Goal: Task Accomplishment & Management: Manage account settings

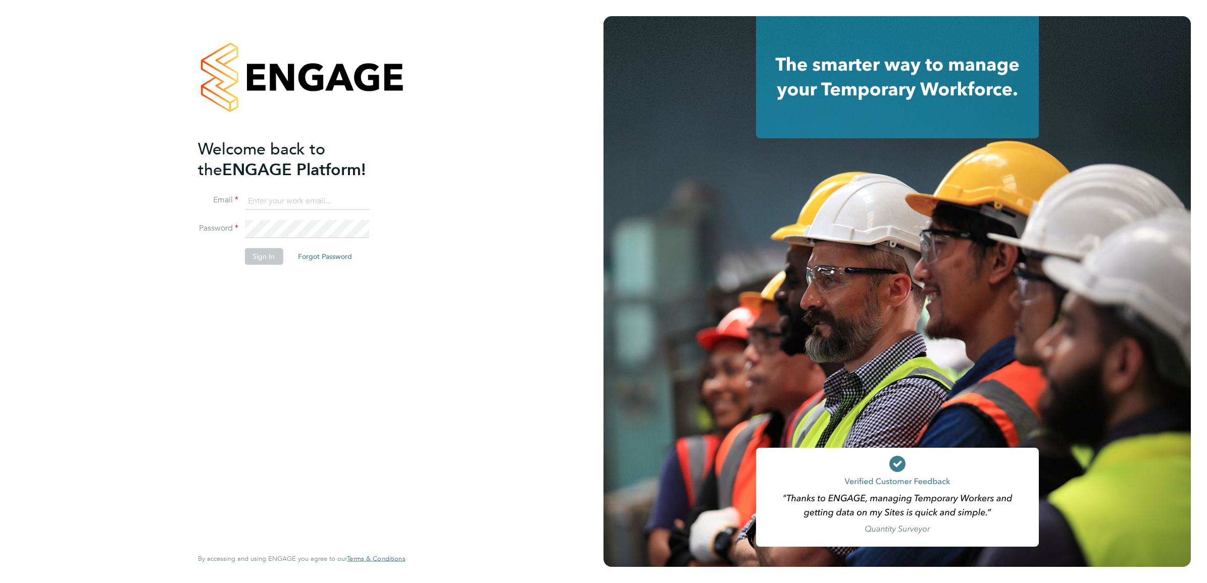
type input "joe.nelson@vistry.co.uk"
click at [256, 256] on button "Sign In" at bounding box center [263, 256] width 38 height 16
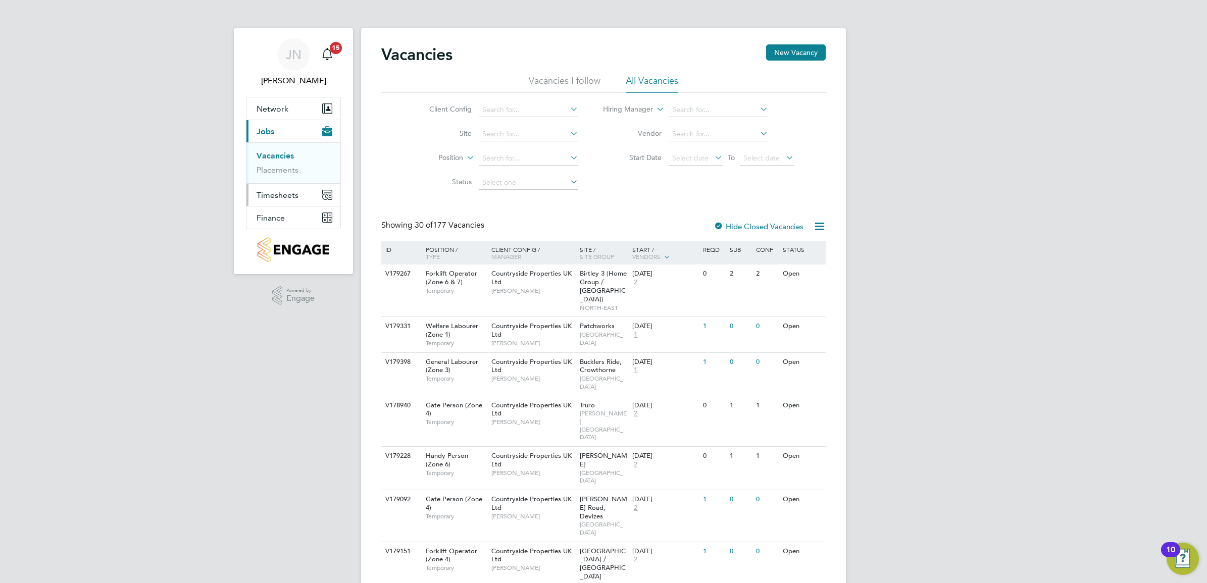
click at [269, 188] on button "Timesheets" at bounding box center [293, 195] width 94 height 22
click at [269, 174] on link "Timesheets" at bounding box center [277, 179] width 42 height 10
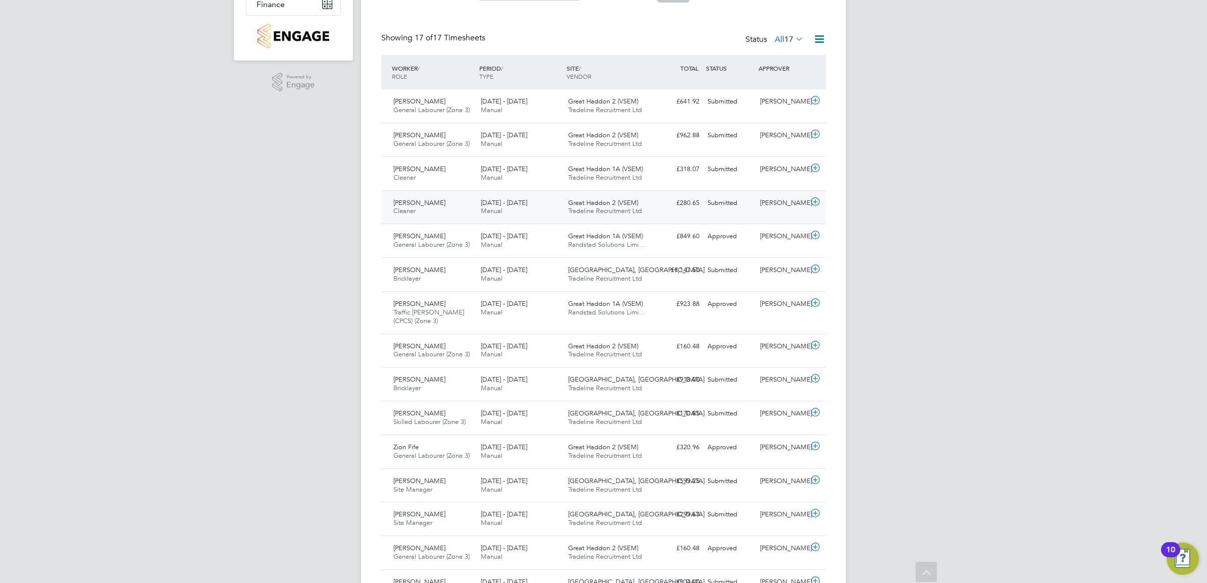
click at [610, 200] on span "Great Haddon 2 (VSEM)" at bounding box center [603, 202] width 70 height 9
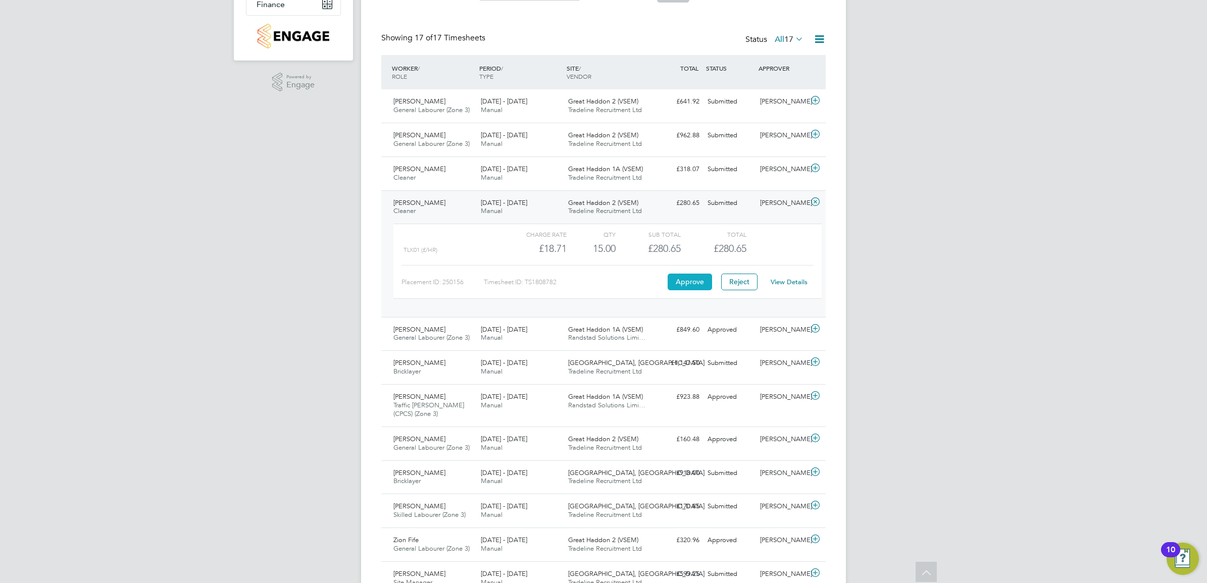
click at [689, 281] on button "Approve" at bounding box center [689, 282] width 44 height 16
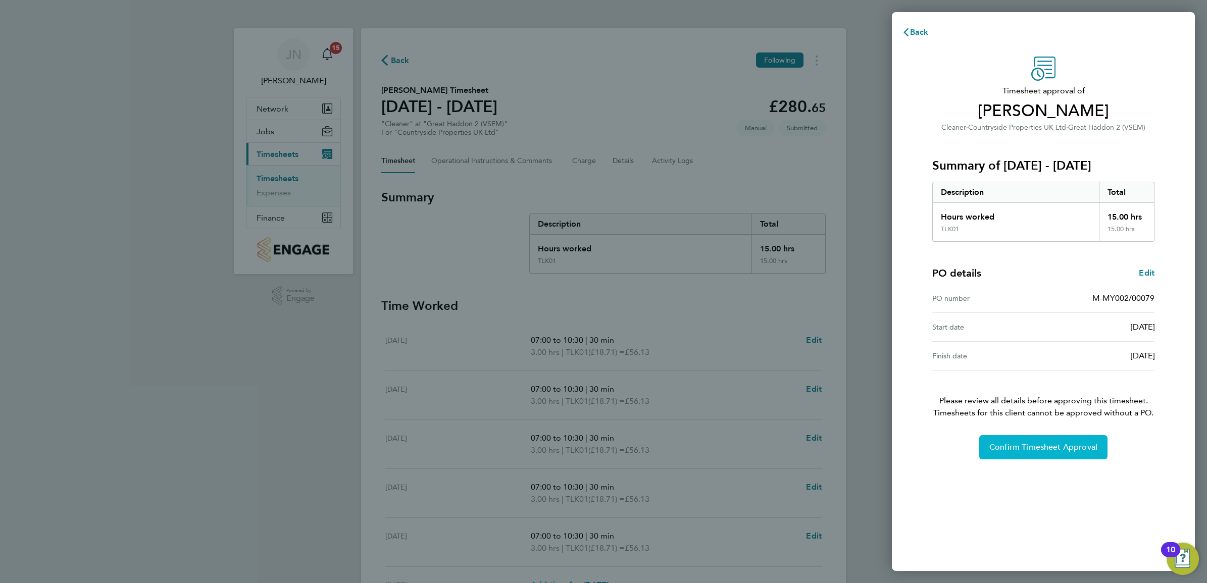
click at [1063, 438] on button "Confirm Timesheet Approval" at bounding box center [1043, 447] width 128 height 24
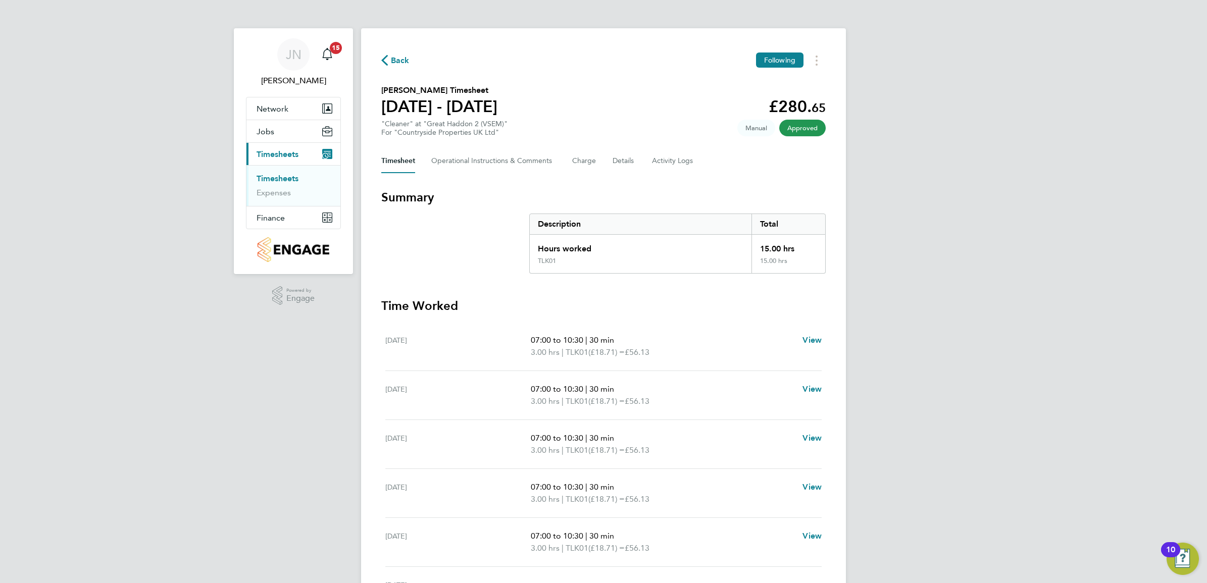
click at [277, 177] on link "Timesheets" at bounding box center [277, 179] width 42 height 10
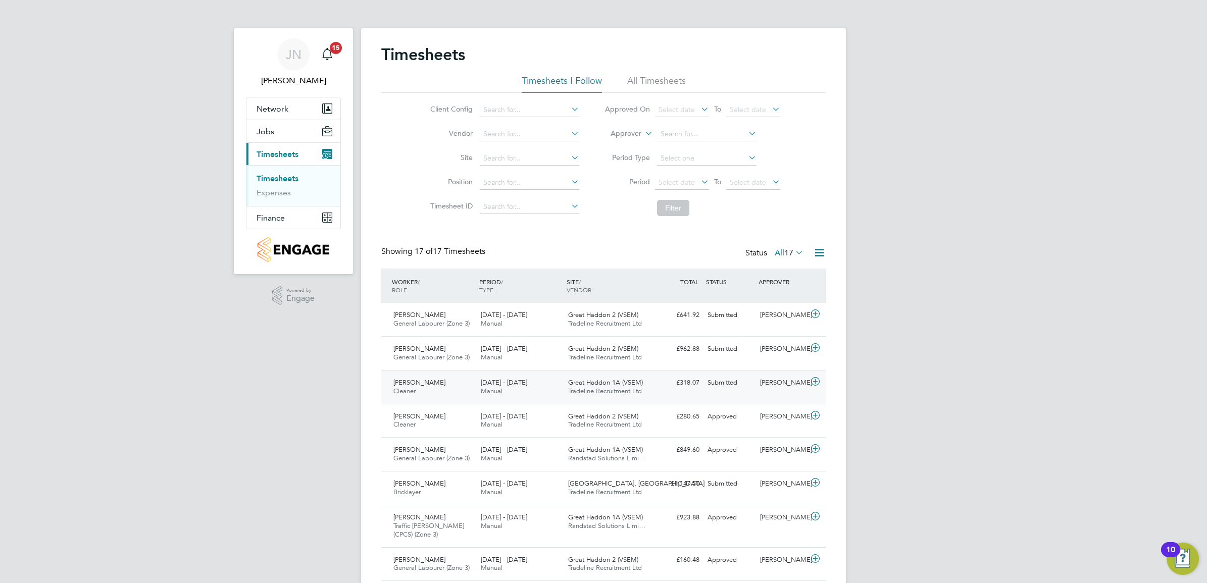
click at [601, 392] on span "Tradeline Recruitment Ltd" at bounding box center [605, 391] width 74 height 9
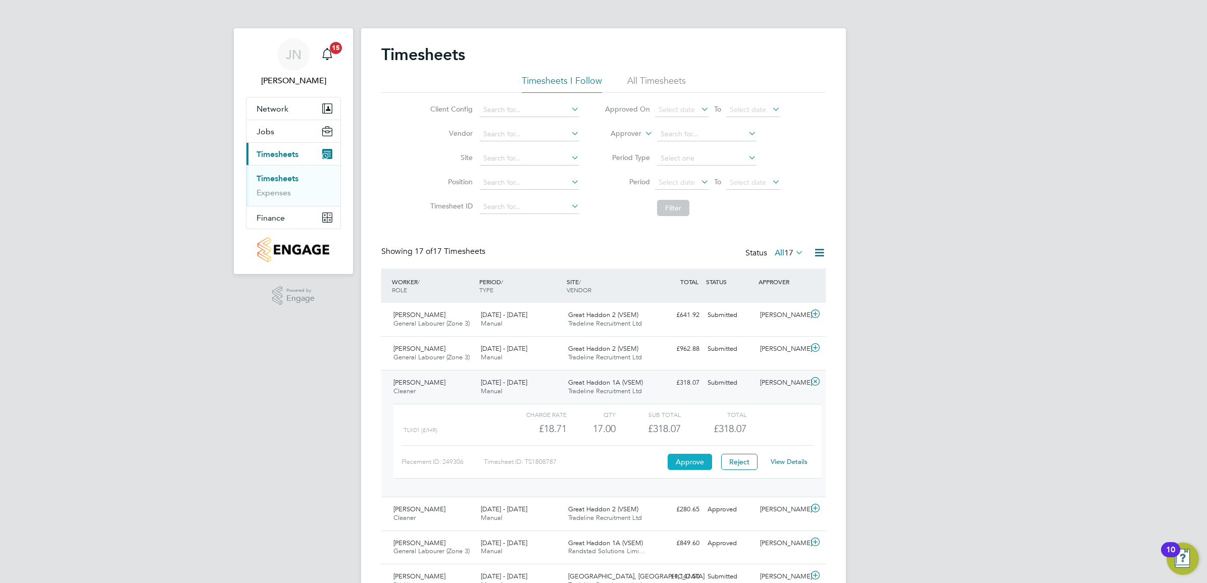
click at [685, 462] on button "Approve" at bounding box center [689, 462] width 44 height 16
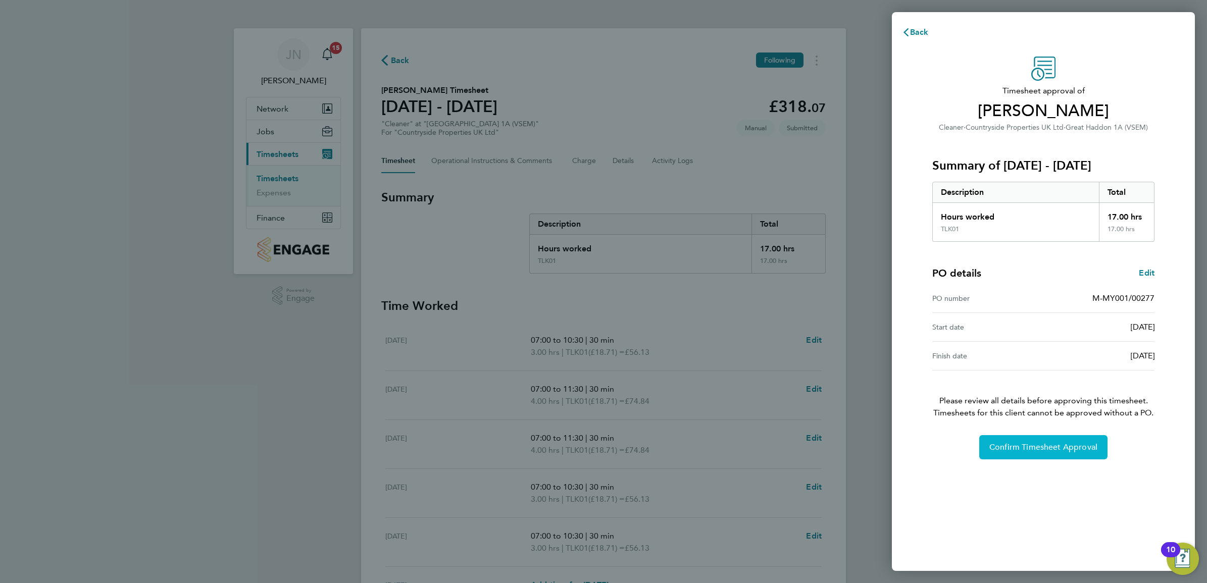
click at [1087, 451] on span "Confirm Timesheet Approval" at bounding box center [1043, 447] width 108 height 10
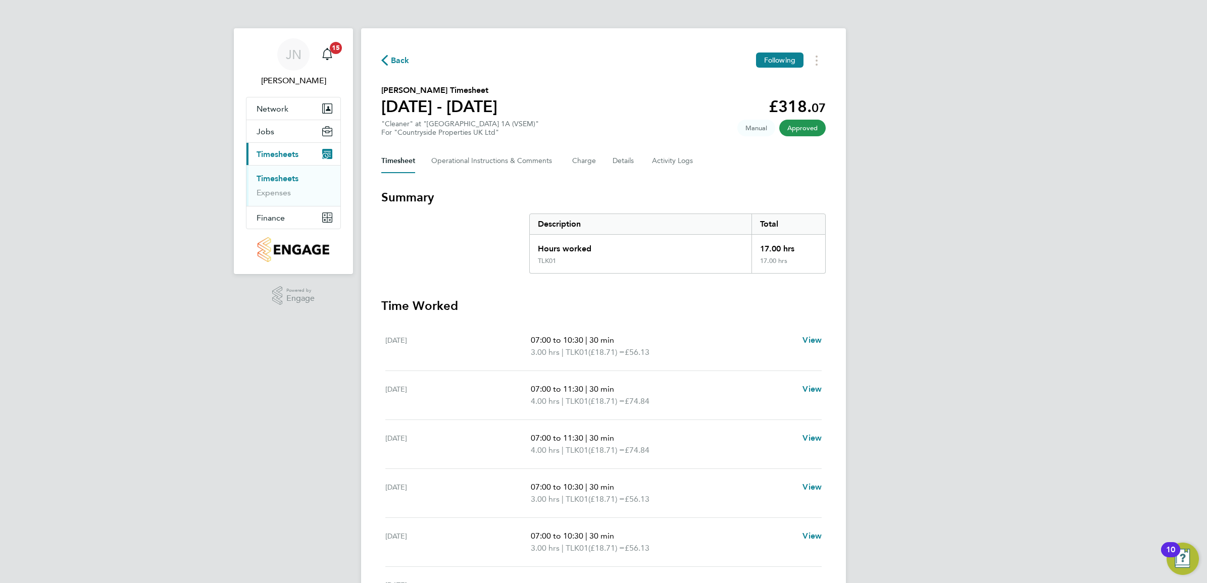
click at [284, 177] on link "Timesheets" at bounding box center [277, 179] width 42 height 10
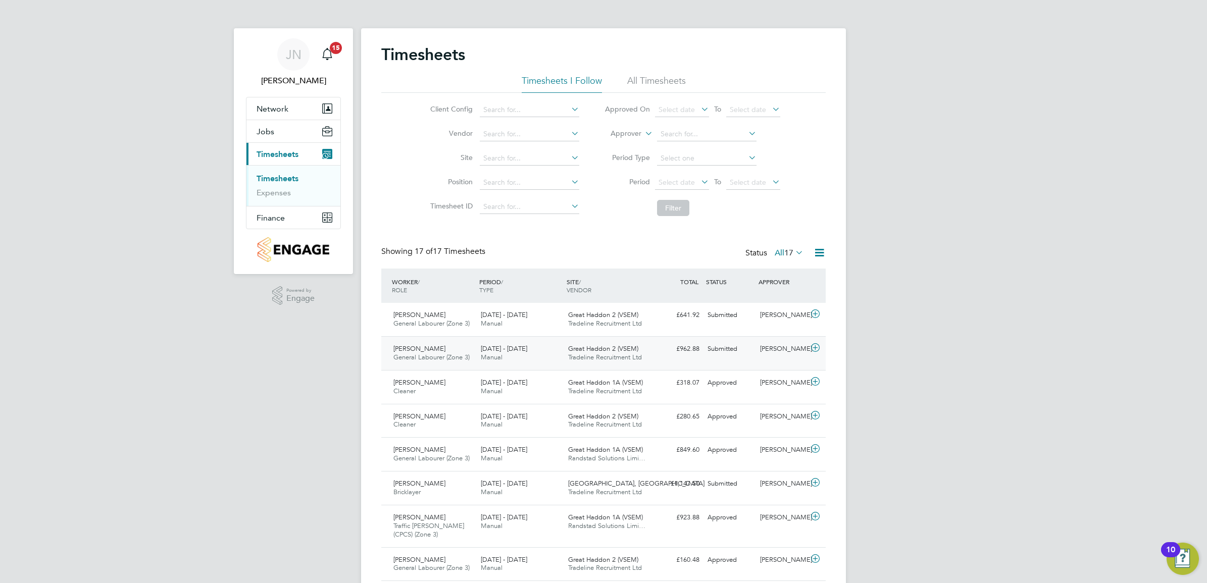
click at [607, 348] on span "Great Haddon 2 (VSEM)" at bounding box center [603, 348] width 70 height 9
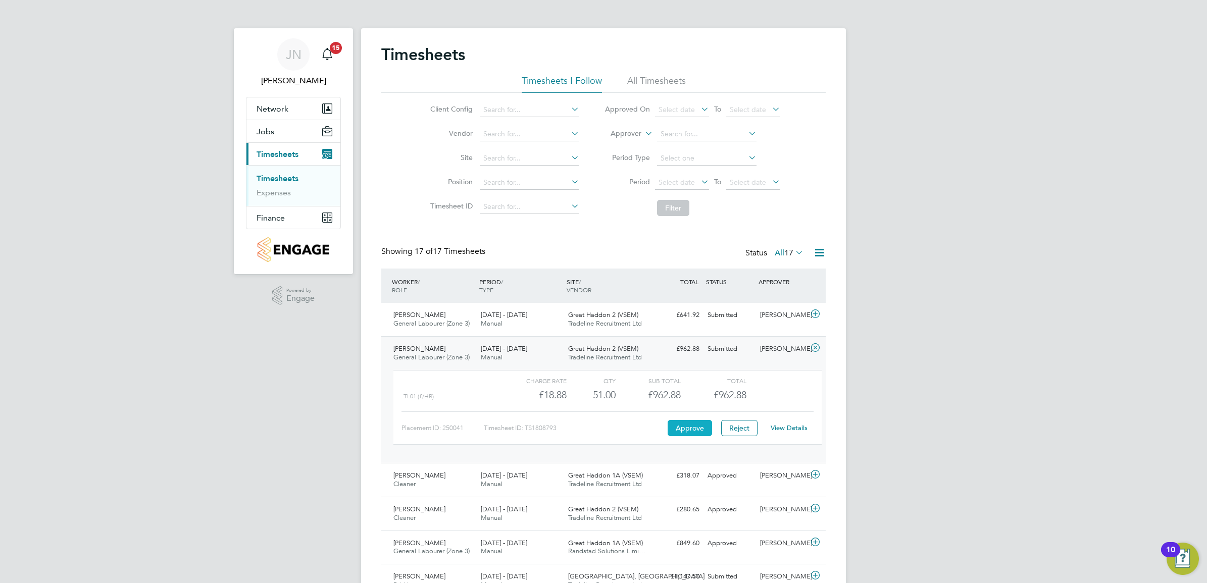
click at [685, 424] on button "Approve" at bounding box center [689, 428] width 44 height 16
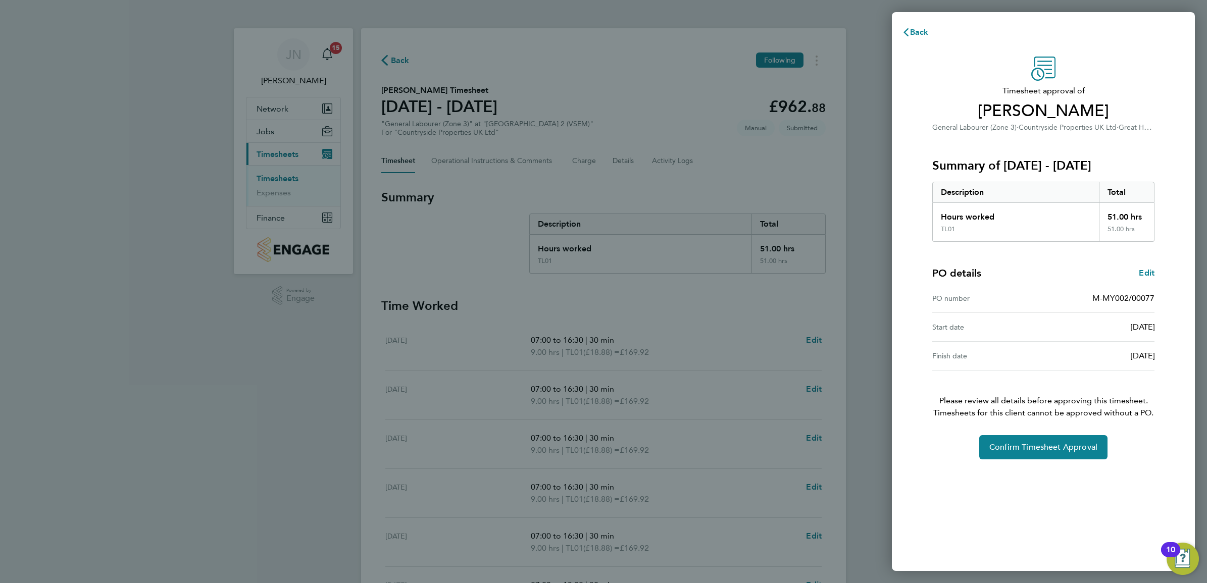
click at [866, 112] on div "Back Timesheet approval of [PERSON_NAME] General Labourer (Zone 3) · Countrysid…" at bounding box center [603, 291] width 1207 height 583
click at [911, 27] on span "Back" at bounding box center [919, 32] width 19 height 10
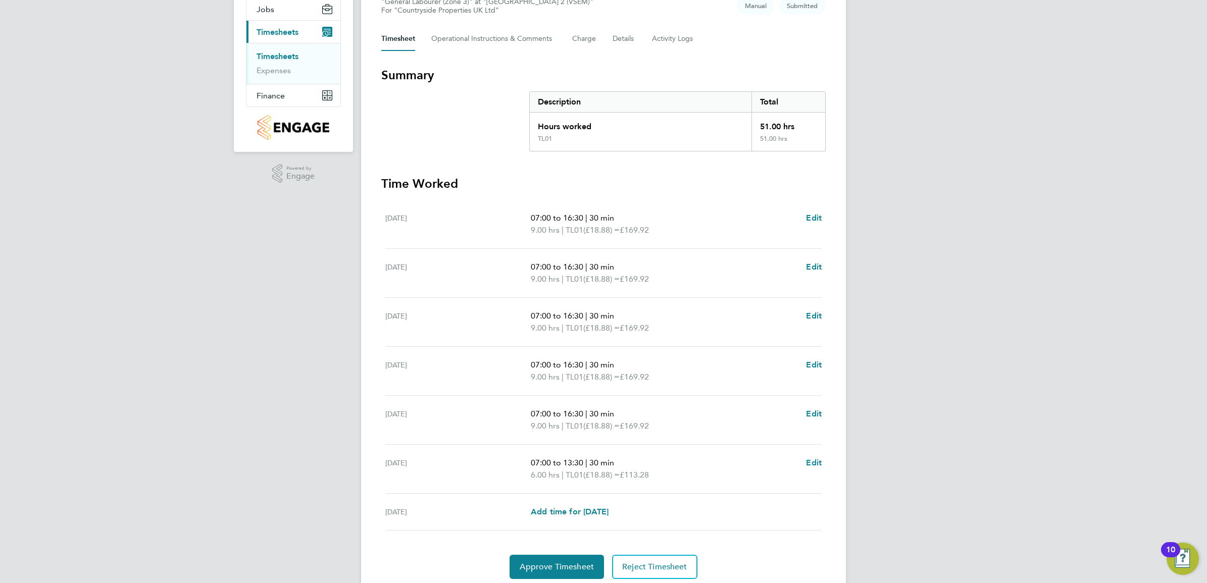
scroll to position [126, 0]
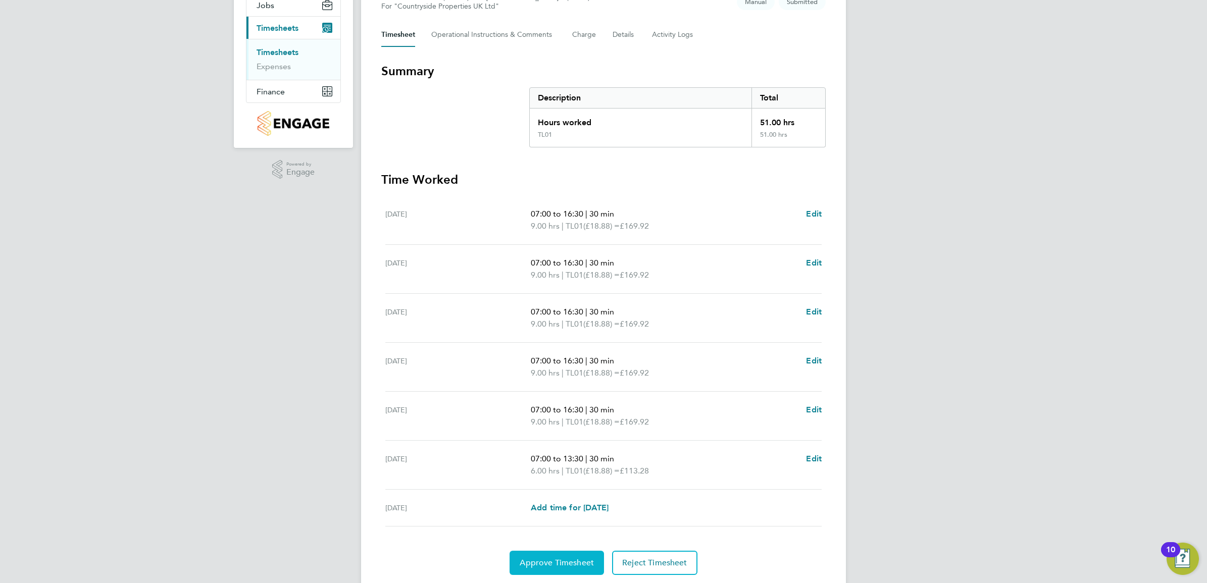
click at [579, 559] on span "Approve Timesheet" at bounding box center [556, 563] width 74 height 10
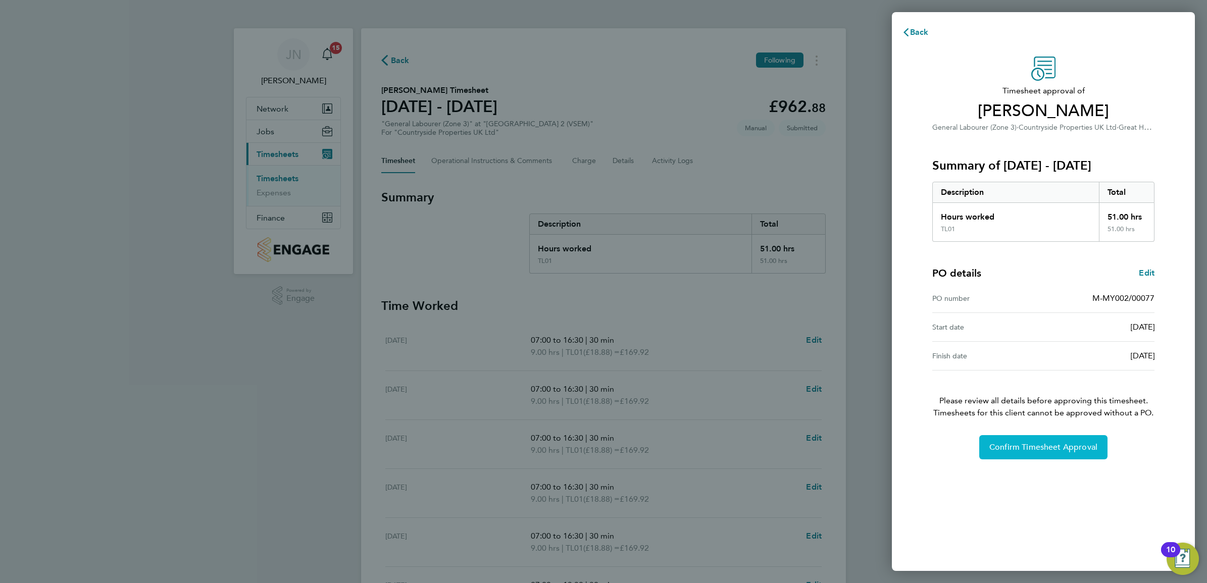
click at [1019, 447] on span "Confirm Timesheet Approval" at bounding box center [1043, 447] width 108 height 10
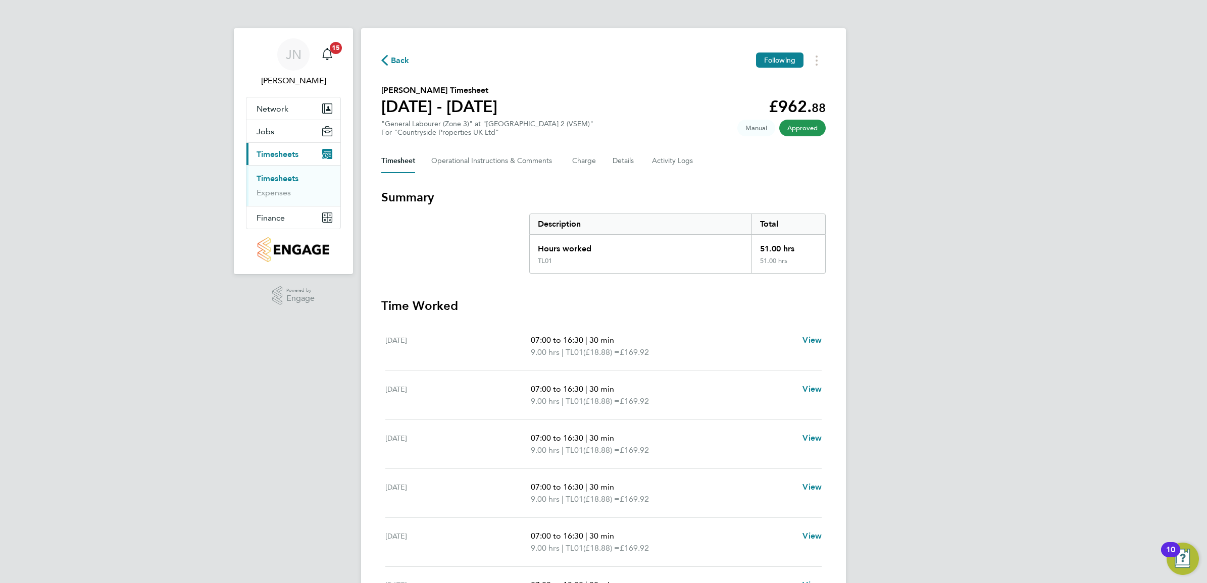
click at [287, 182] on link "Timesheets" at bounding box center [277, 179] width 42 height 10
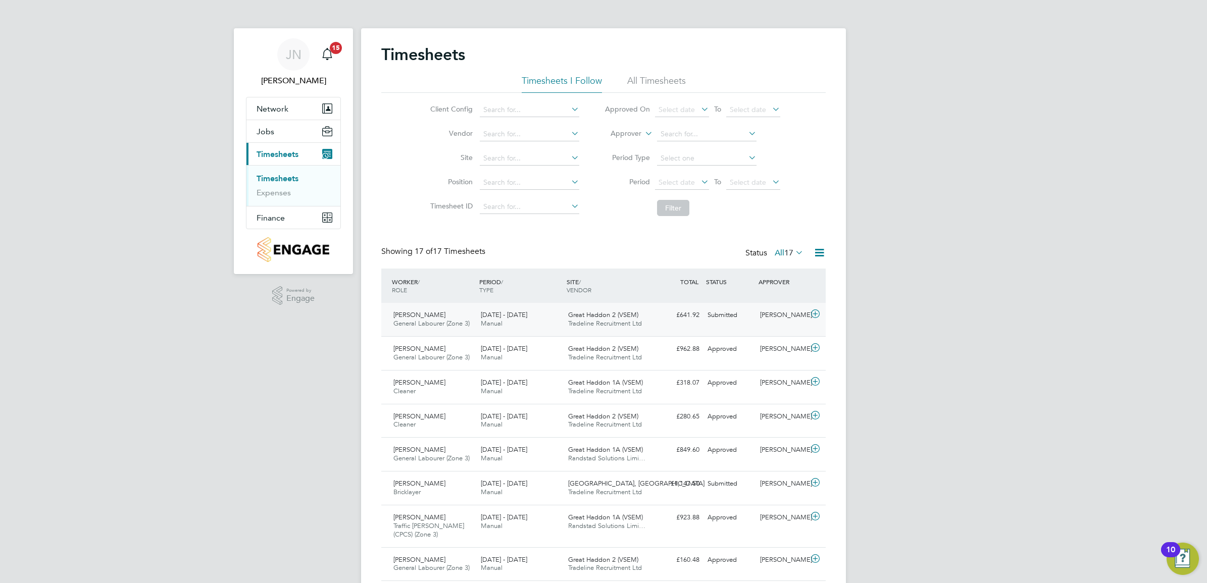
click at [588, 319] on div "Great Haddon 2 (VSEM) Tradeline Recruitment Ltd" at bounding box center [607, 319] width 87 height 25
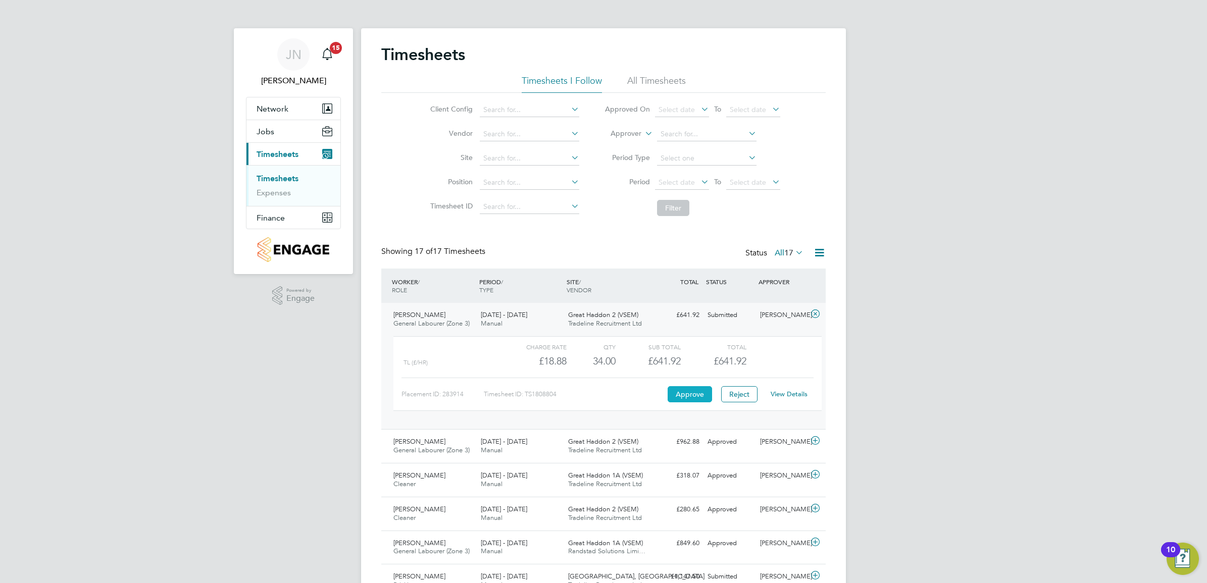
click at [690, 394] on button "Approve" at bounding box center [689, 394] width 44 height 16
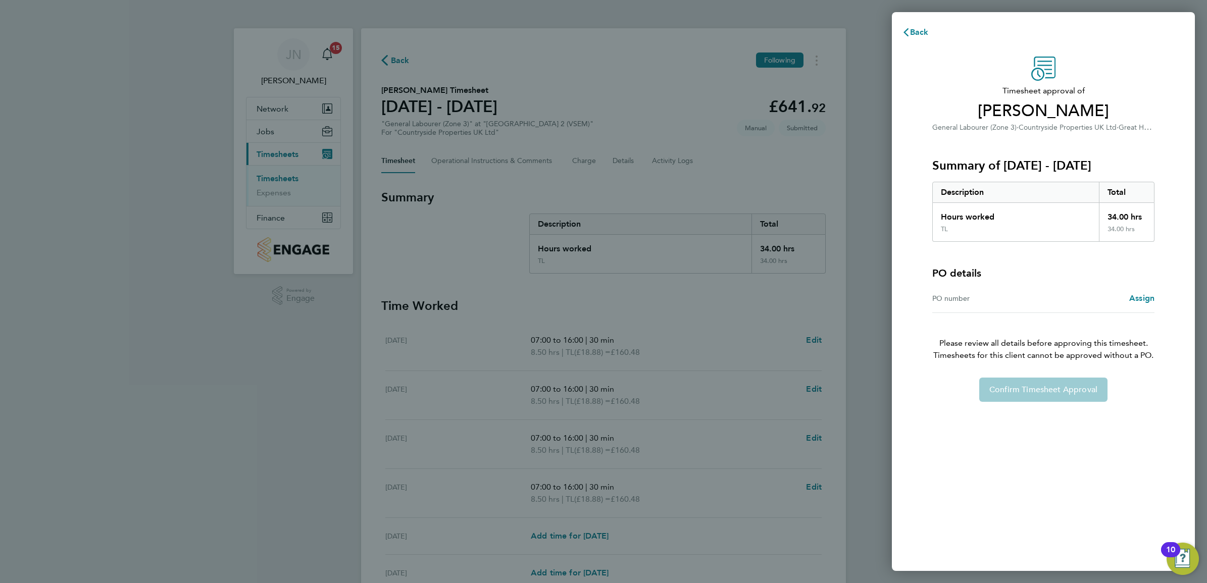
click at [851, 107] on div "Back Timesheet approval of [PERSON_NAME] General Labourer (Zone 3) · Countrysid…" at bounding box center [603, 291] width 1207 height 583
click at [920, 33] on span "Back" at bounding box center [919, 32] width 19 height 10
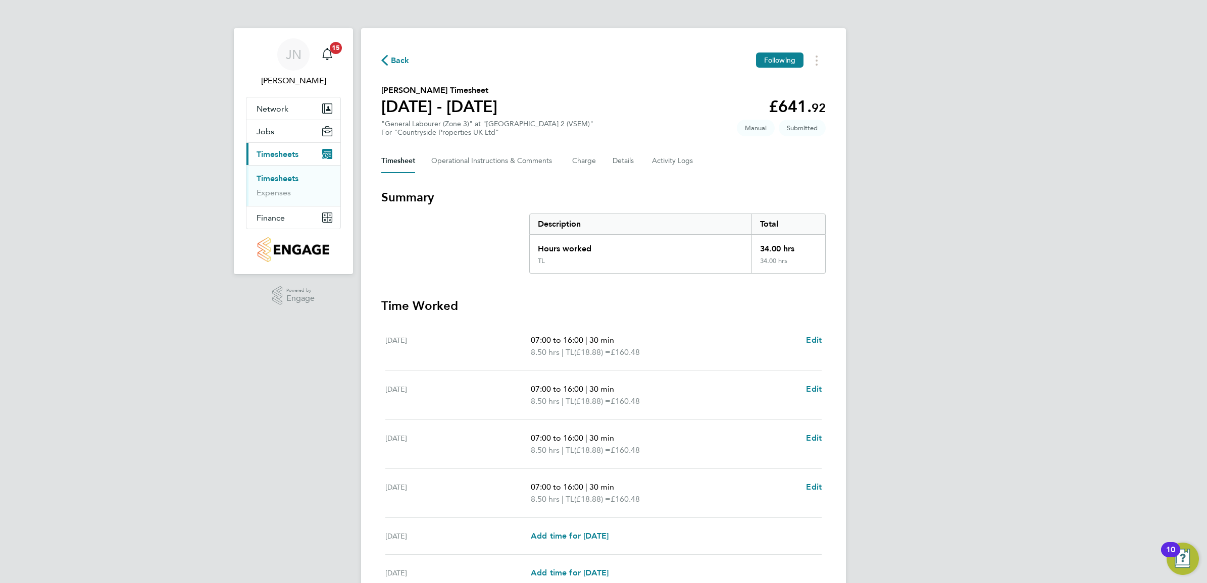
click at [280, 150] on span "Timesheets" at bounding box center [277, 154] width 42 height 10
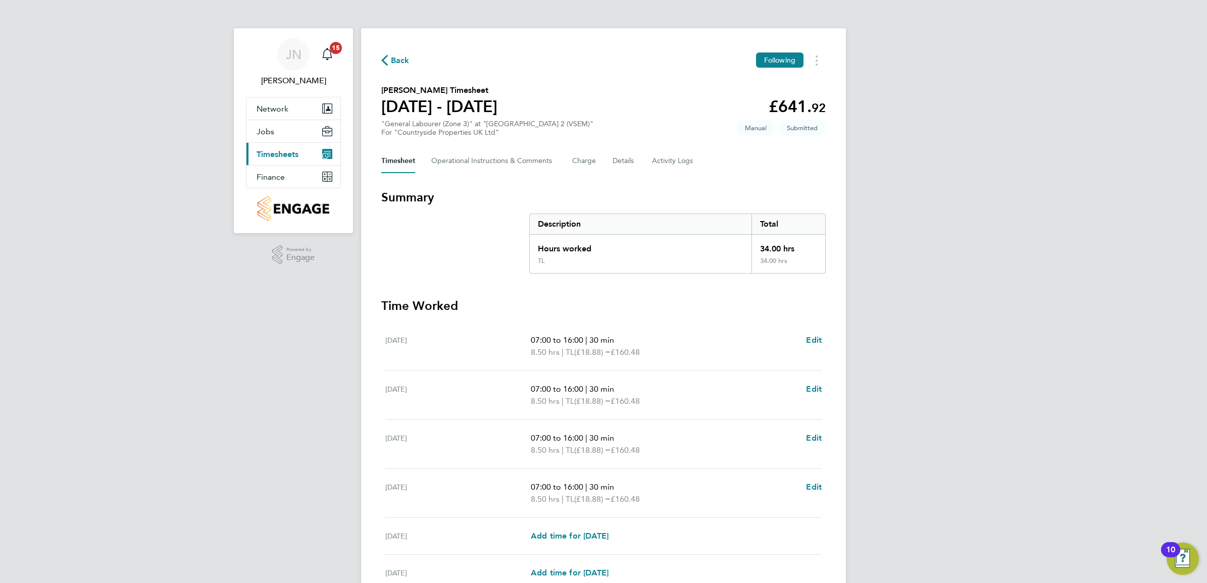
click at [280, 150] on span "Timesheets" at bounding box center [277, 154] width 42 height 10
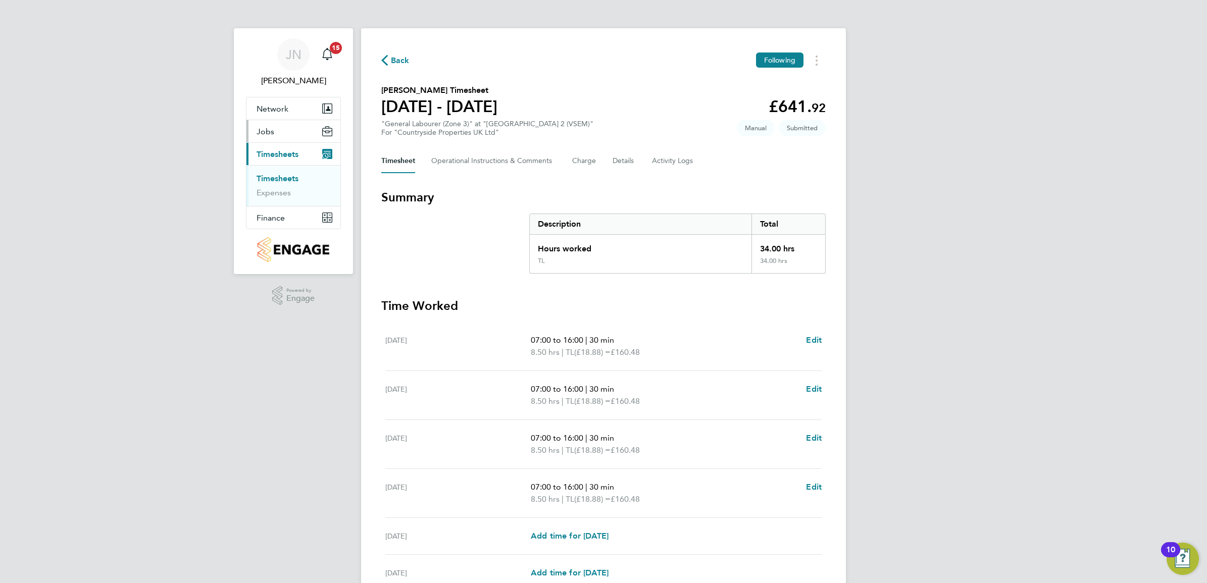
click at [267, 134] on span "Jobs" at bounding box center [265, 132] width 18 height 10
click at [273, 170] on link "Placements" at bounding box center [277, 170] width 42 height 10
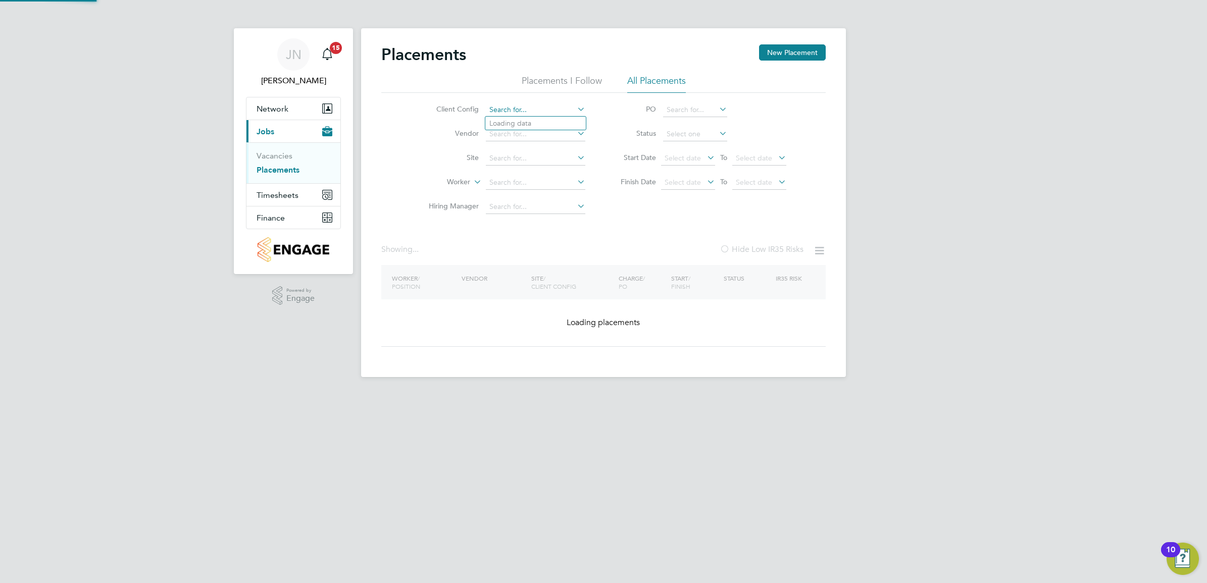
click at [508, 106] on input at bounding box center [535, 110] width 99 height 14
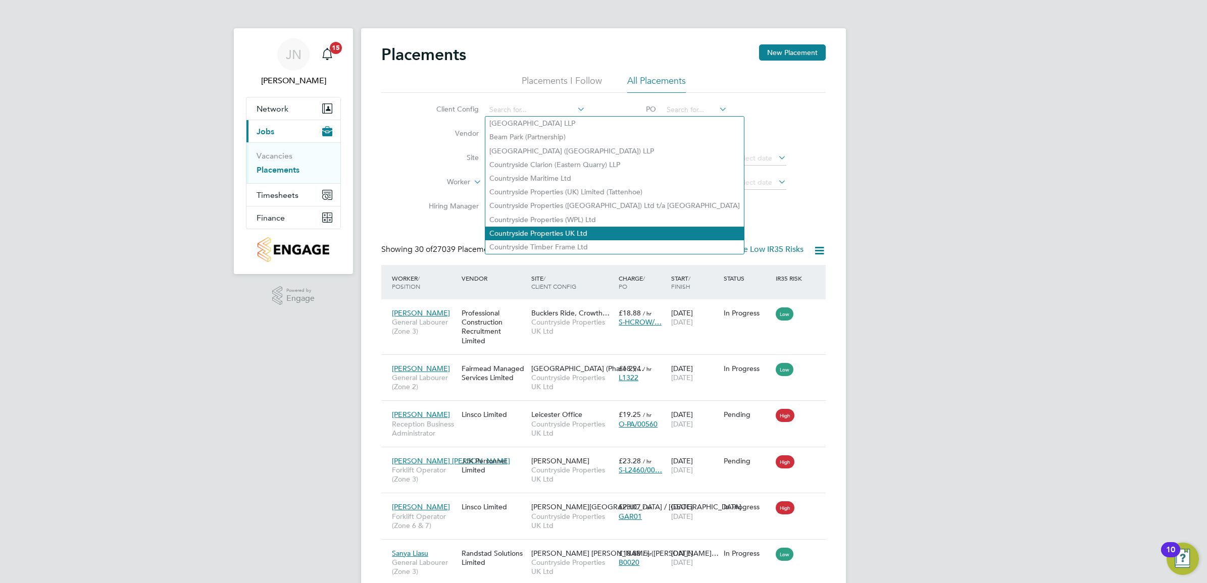
click at [574, 234] on li "Countryside Properties UK Ltd" at bounding box center [614, 234] width 258 height 14
type input "Countryside Properties UK Ltd"
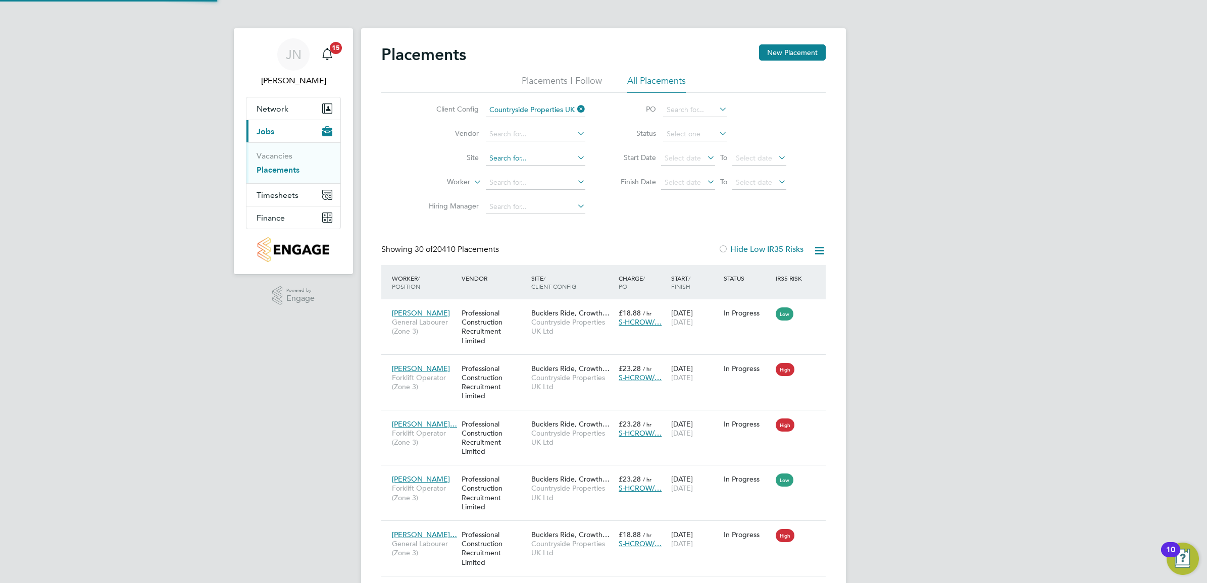
click at [531, 155] on input at bounding box center [535, 158] width 99 height 14
click at [553, 211] on li "Great Hadd on 2 (VSEM)" at bounding box center [535, 213] width 100 height 14
type input "Great Haddon 2 (VSEM)"
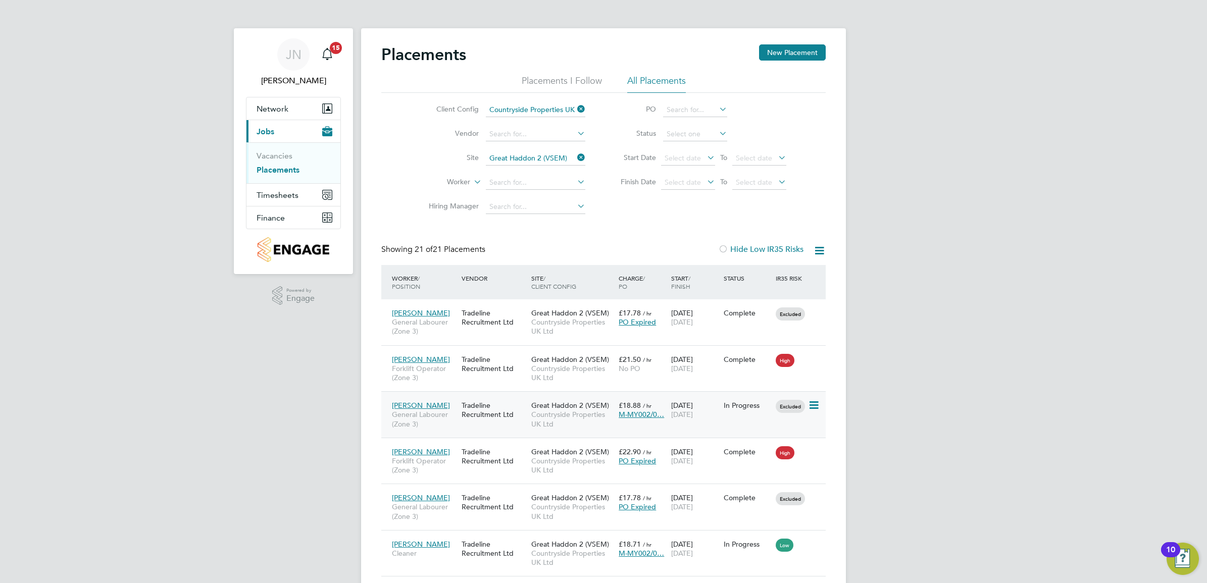
click at [649, 414] on span "M-MY002/0…" at bounding box center [640, 414] width 45 height 9
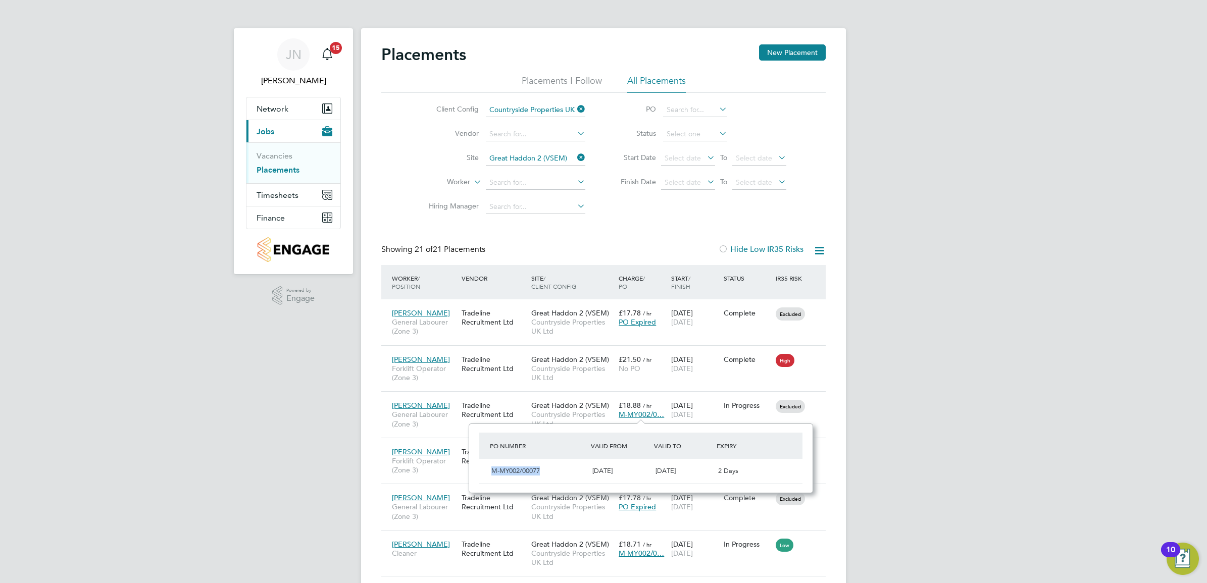
drag, startPoint x: 539, startPoint y: 470, endPoint x: 491, endPoint y: 475, distance: 47.7
click at [491, 475] on span "M-MY002/00077" at bounding box center [515, 470] width 48 height 9
drag, startPoint x: 491, startPoint y: 475, endPoint x: 500, endPoint y: 471, distance: 9.9
copy span "M-MY002/00077"
click at [286, 193] on span "Timesheets" at bounding box center [277, 195] width 42 height 10
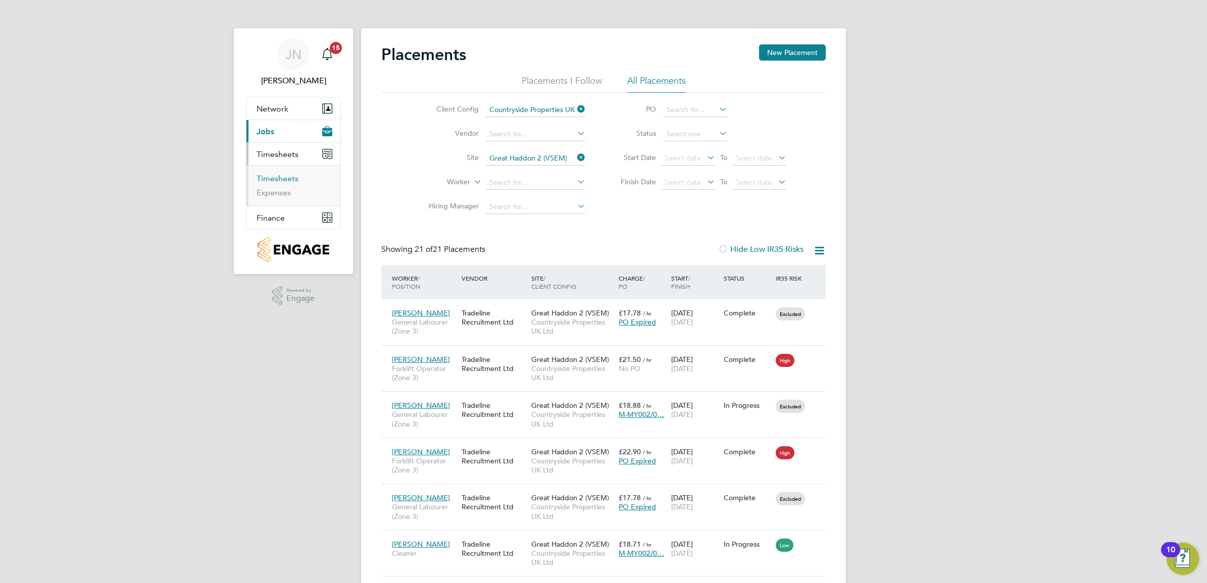
click at [283, 180] on link "Timesheets" at bounding box center [277, 179] width 42 height 10
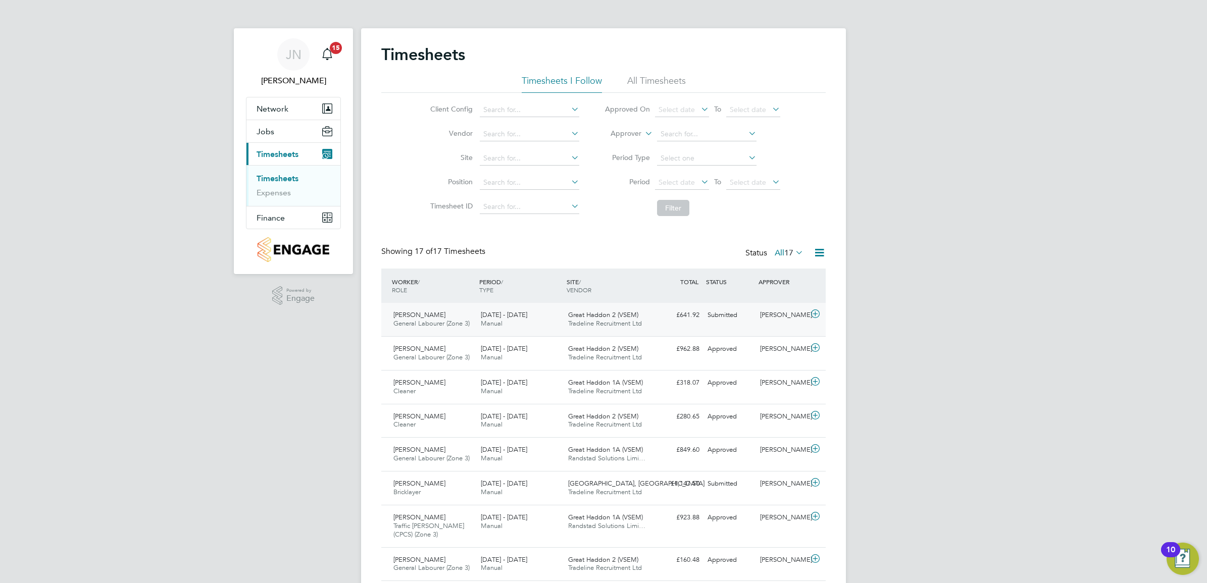
click at [619, 317] on span "Great Haddon 2 (VSEM)" at bounding box center [603, 314] width 70 height 9
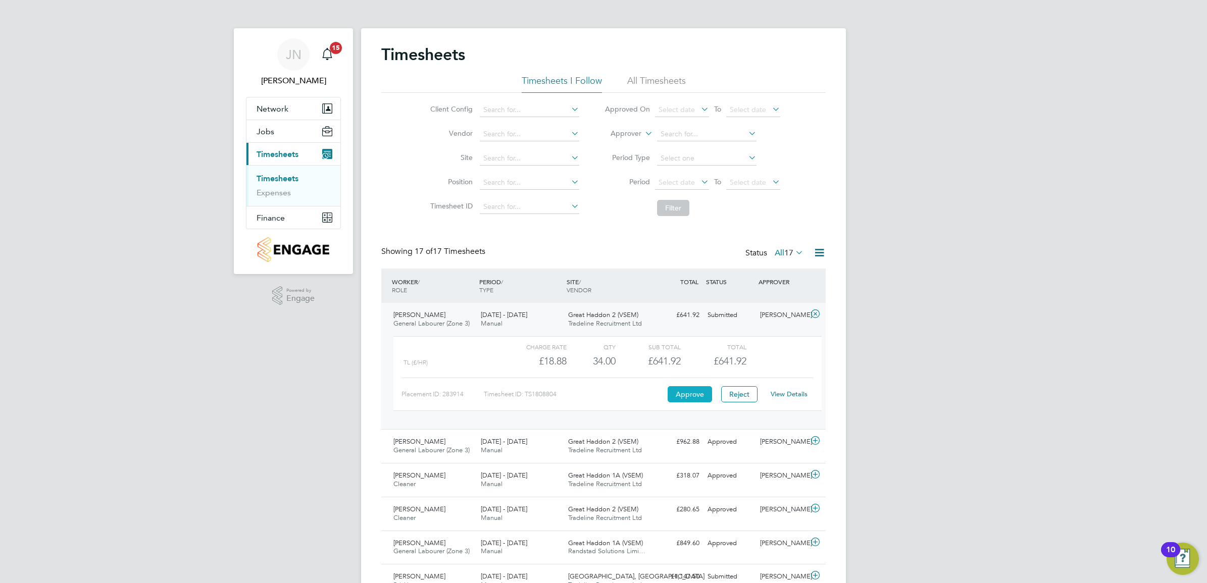
click at [688, 398] on button "Approve" at bounding box center [689, 394] width 44 height 16
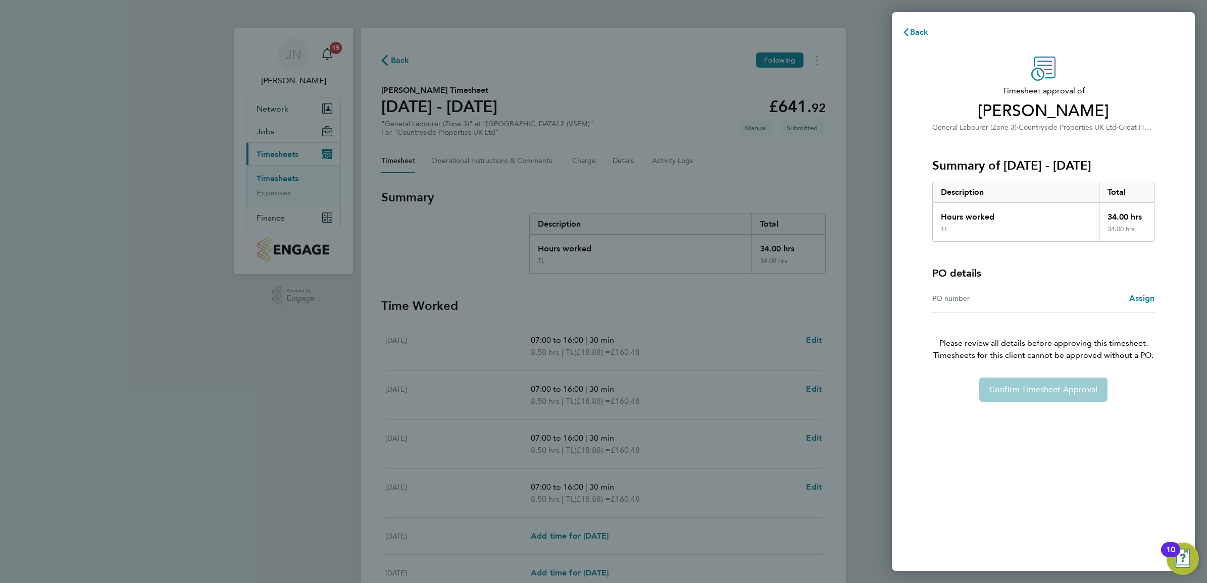
click at [996, 299] on div "PO number" at bounding box center [987, 298] width 111 height 12
click at [1145, 298] on span "Assign" at bounding box center [1141, 298] width 25 height 10
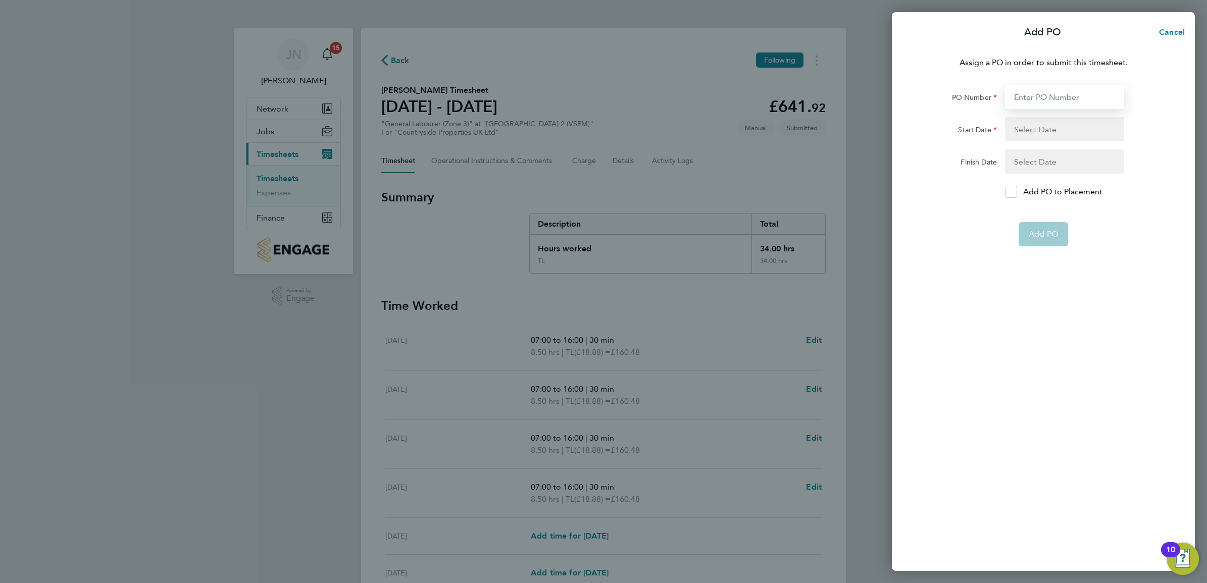
click at [1051, 85] on input "PO Number" at bounding box center [1064, 97] width 119 height 24
paste input "M-MY002/00077"
type input "M-MY002/00077"
type input "23 Oct 24"
type input "31 Aug 25"
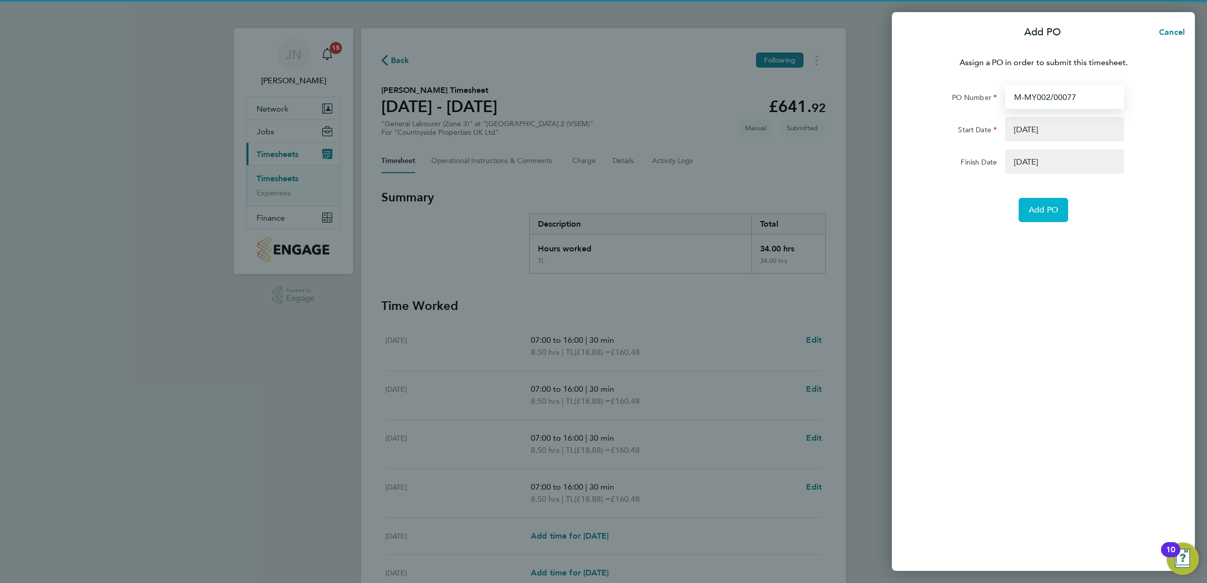
type input "M-MY002/00077"
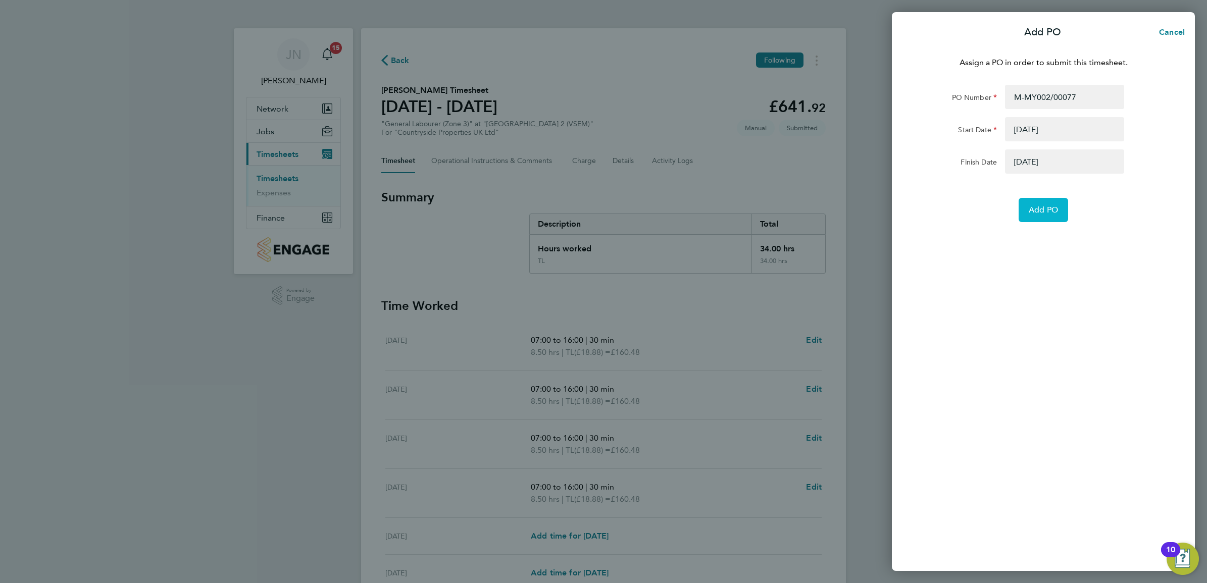
click at [1056, 208] on span "Add PO" at bounding box center [1042, 210] width 29 height 10
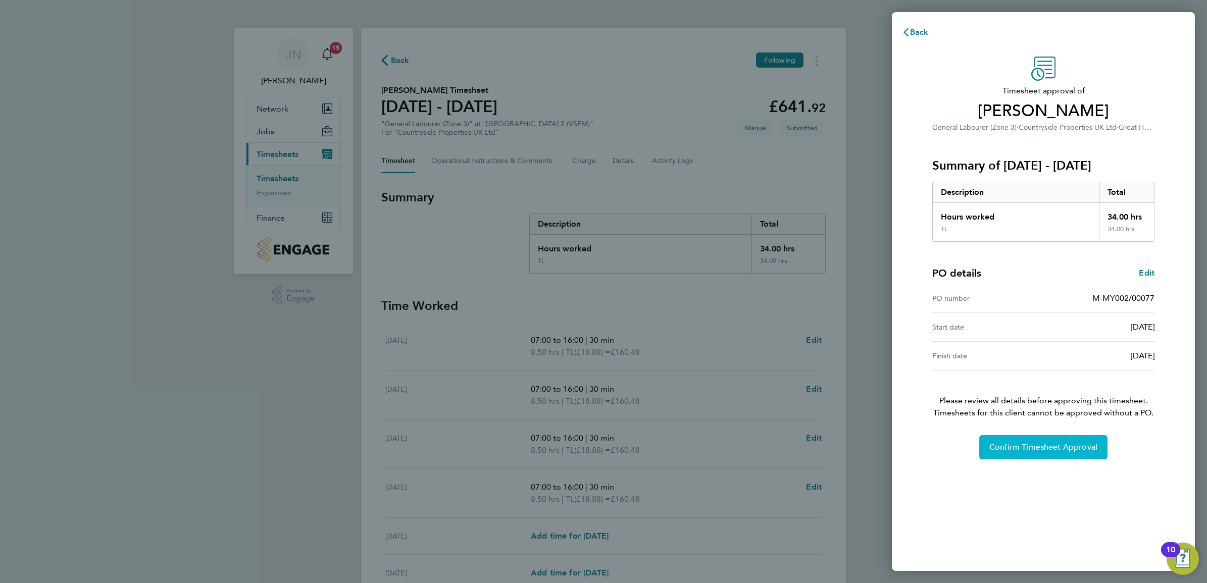
click at [1054, 439] on button "Confirm Timesheet Approval" at bounding box center [1043, 447] width 128 height 24
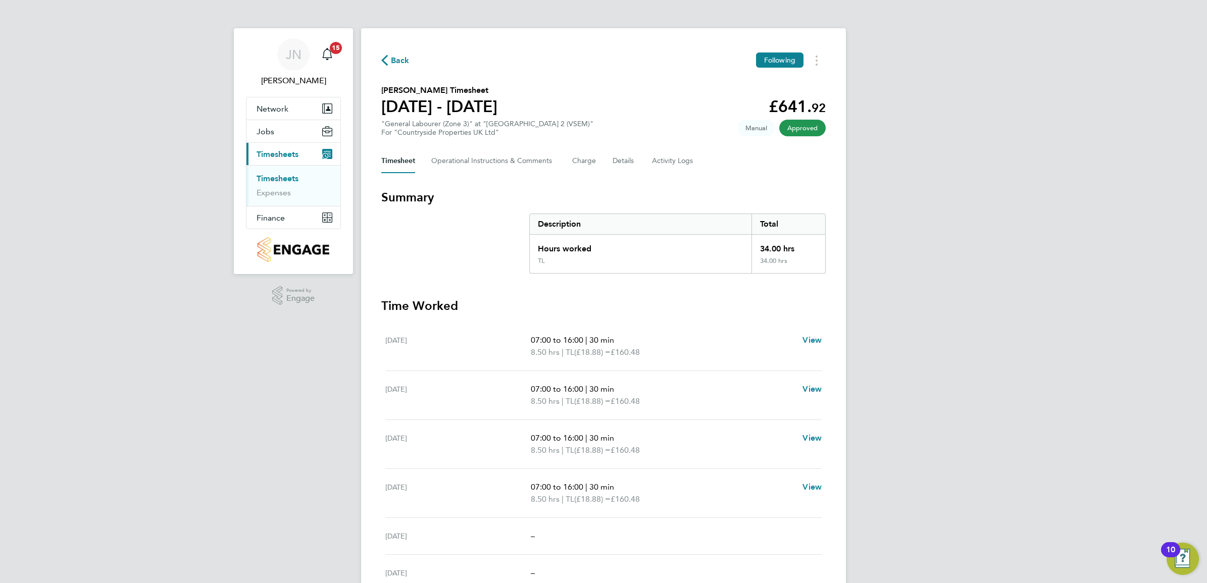
drag, startPoint x: 1017, startPoint y: 485, endPoint x: 528, endPoint y: 432, distance: 492.0
click at [528, 432] on div "JN Joe Nelson Notifications 15 Applications: Network Team Members Sites Workers…" at bounding box center [603, 358] width 1207 height 717
drag, startPoint x: 528, startPoint y: 432, endPoint x: 896, endPoint y: 485, distance: 371.8
click at [896, 485] on div "JN Joe Nelson Notifications 15 Applications: Network Team Members Sites Workers…" at bounding box center [603, 358] width 1207 height 717
drag, startPoint x: 896, startPoint y: 485, endPoint x: 455, endPoint y: 435, distance: 444.1
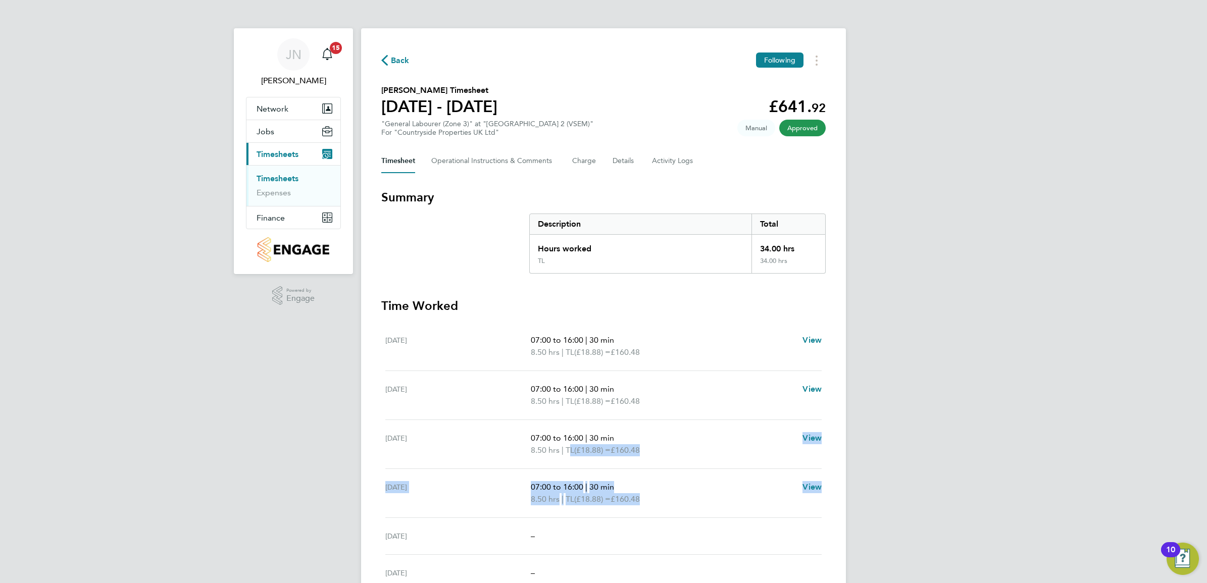
click at [455, 435] on div "JN Joe Nelson Notifications 15 Applications: Network Team Members Sites Workers…" at bounding box center [603, 358] width 1207 height 717
drag, startPoint x: 455, startPoint y: 435, endPoint x: 839, endPoint y: 468, distance: 385.1
click at [839, 468] on div "Back Following Todd Roberts's Timesheet 18 - 24 Aug 2025 £641. 92 "General Labo…" at bounding box center [603, 364] width 485 height 673
drag, startPoint x: 888, startPoint y: 501, endPoint x: 461, endPoint y: 390, distance: 440.8
click at [461, 390] on div "JN Joe Nelson Notifications 15 Applications: Network Team Members Sites Workers…" at bounding box center [603, 358] width 1207 height 717
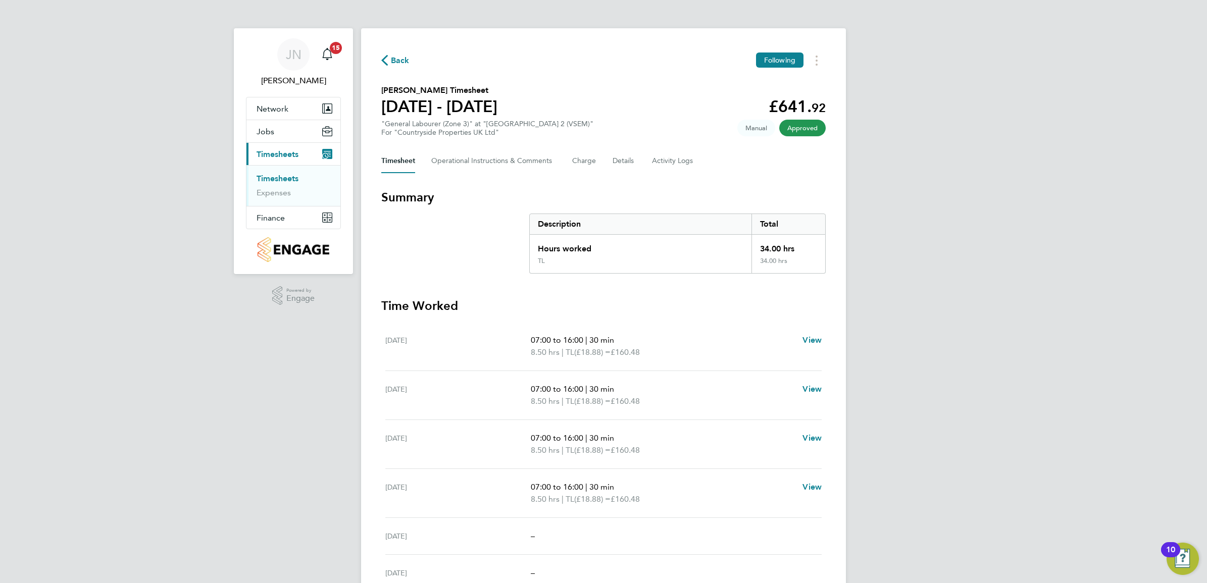
drag, startPoint x: 444, startPoint y: 386, endPoint x: 960, endPoint y: 476, distance: 523.1
click at [960, 476] on div "JN Joe Nelson Notifications 15 Applications: Network Team Members Sites Workers…" at bounding box center [603, 358] width 1207 height 717
